Goal: Task Accomplishment & Management: Complete application form

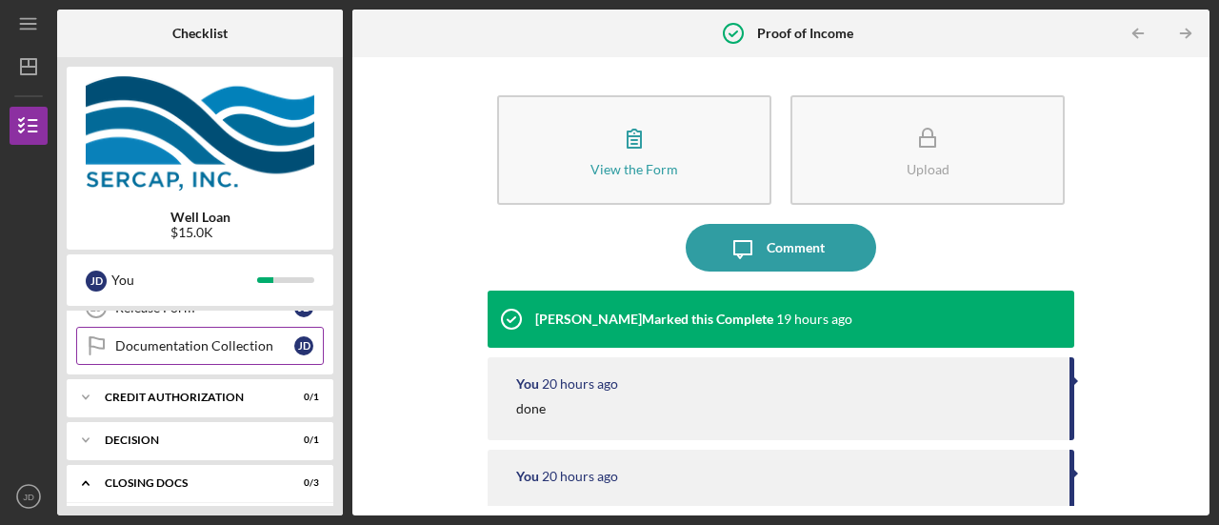
click at [181, 338] on div "Documentation Collection" at bounding box center [204, 345] width 179 height 15
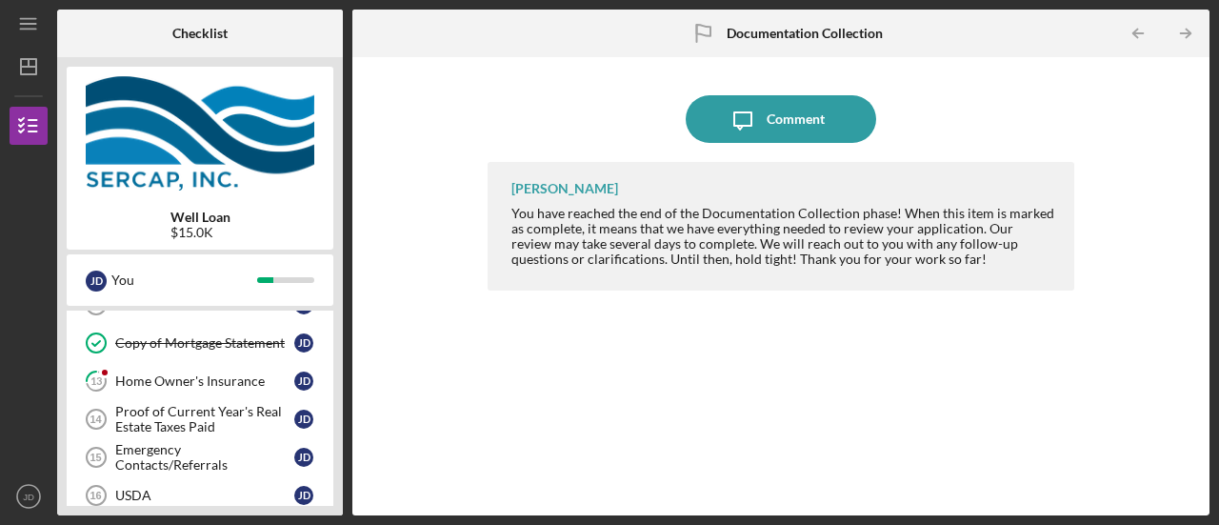
scroll to position [533, 0]
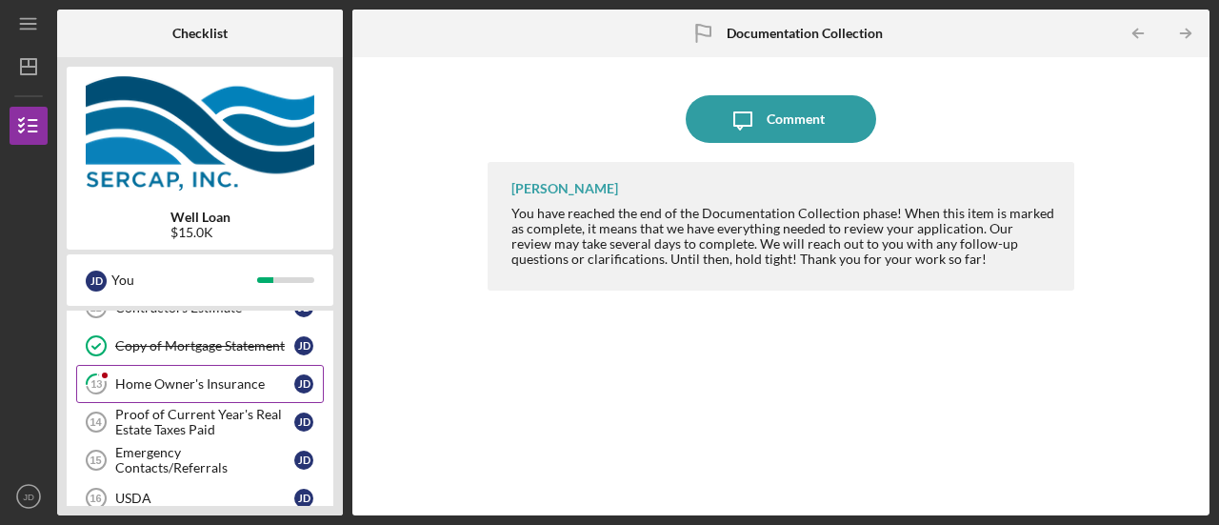
click at [203, 378] on div "Home Owner's Insurance" at bounding box center [204, 383] width 179 height 15
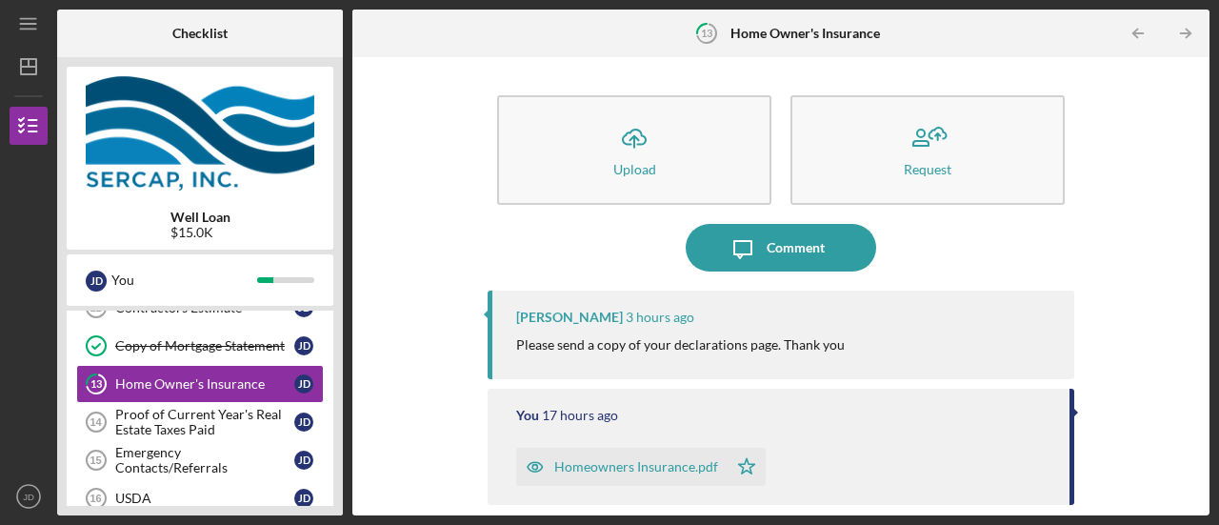
click at [611, 470] on div "Homeowners Insurance.pdf" at bounding box center [636, 466] width 164 height 15
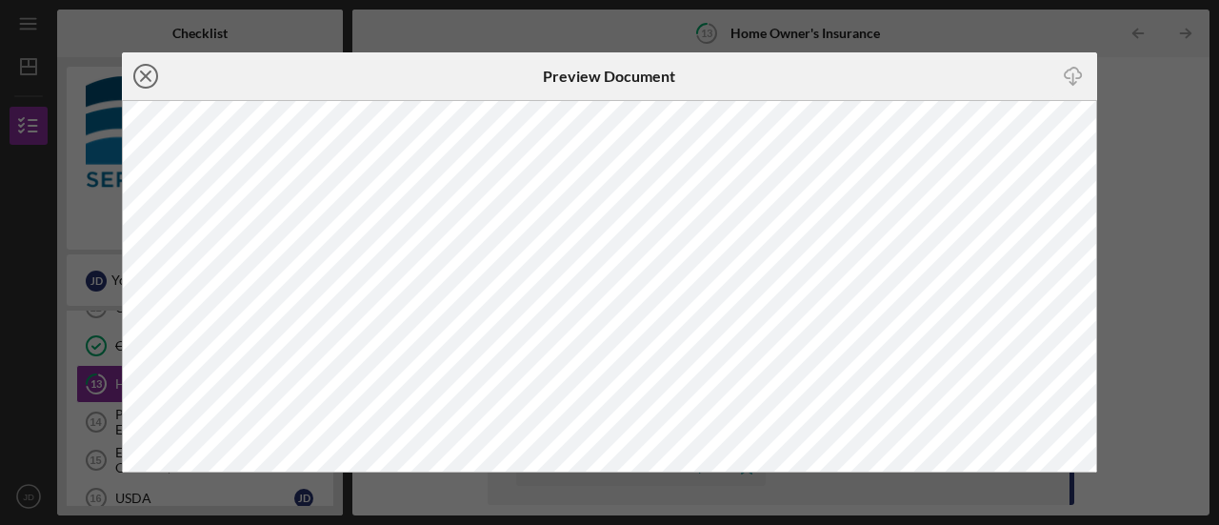
click at [146, 75] on line at bounding box center [146, 76] width 10 height 10
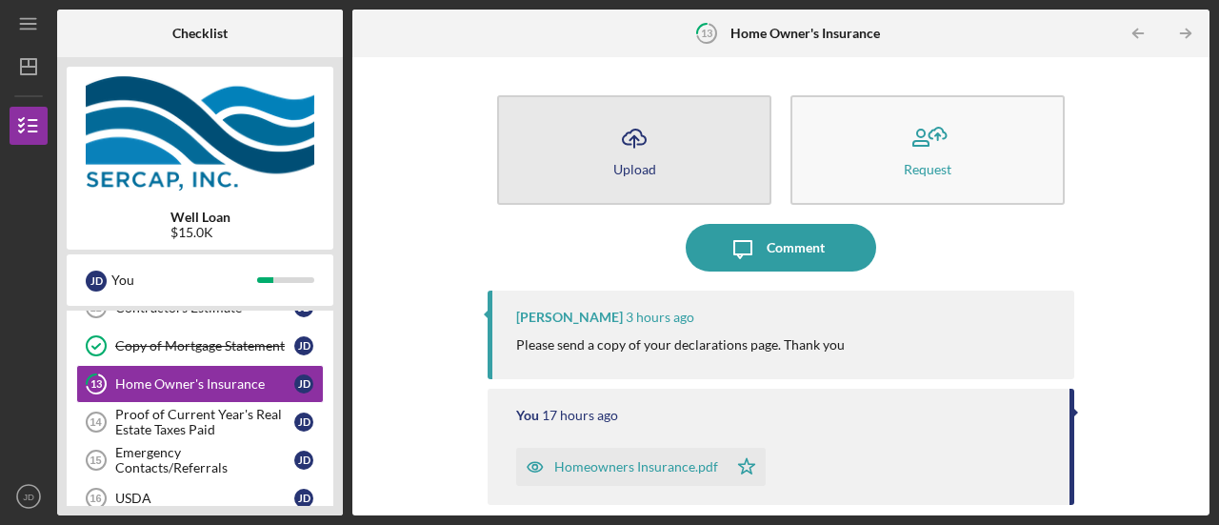
click at [636, 150] on icon "Icon/Upload" at bounding box center [635, 138] width 48 height 48
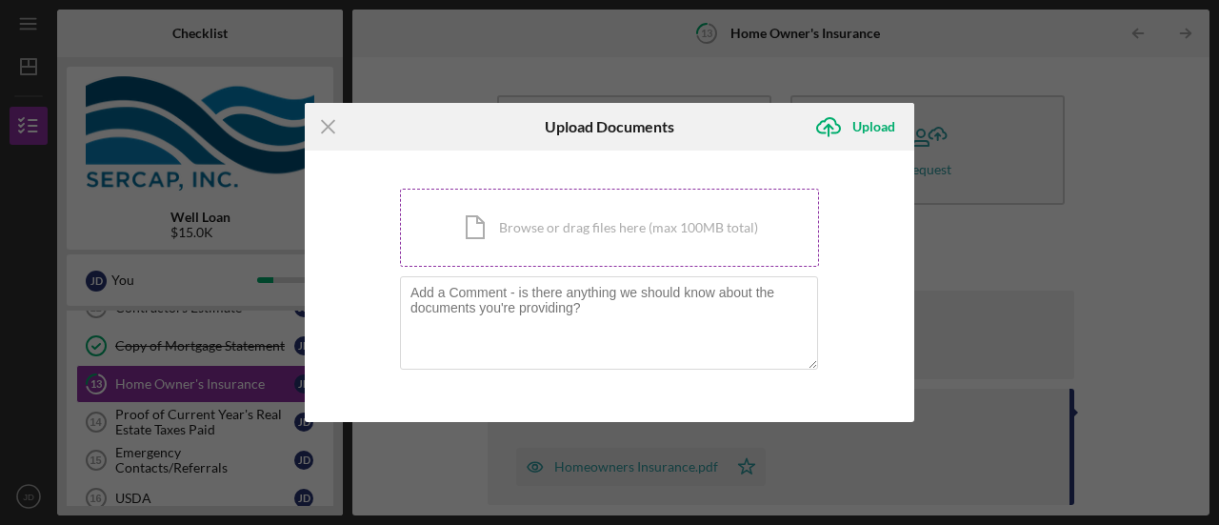
click at [531, 215] on div "Icon/Document Browse or drag files here (max 100MB total) Tap to choose files o…" at bounding box center [609, 228] width 419 height 78
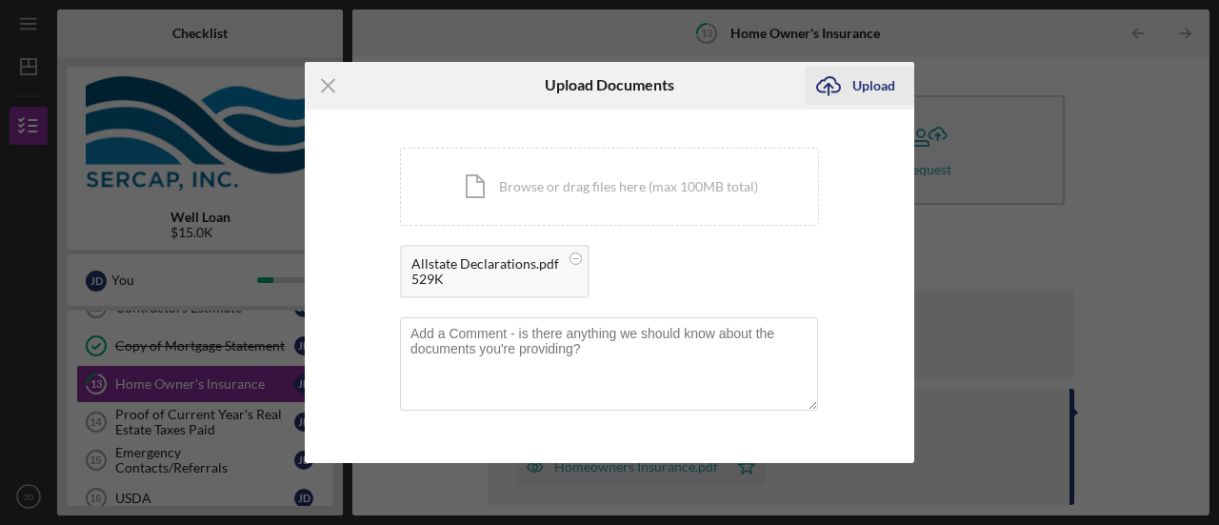
click at [863, 85] on div "Upload" at bounding box center [874, 86] width 43 height 38
